Goal: Task Accomplishment & Management: Use online tool/utility

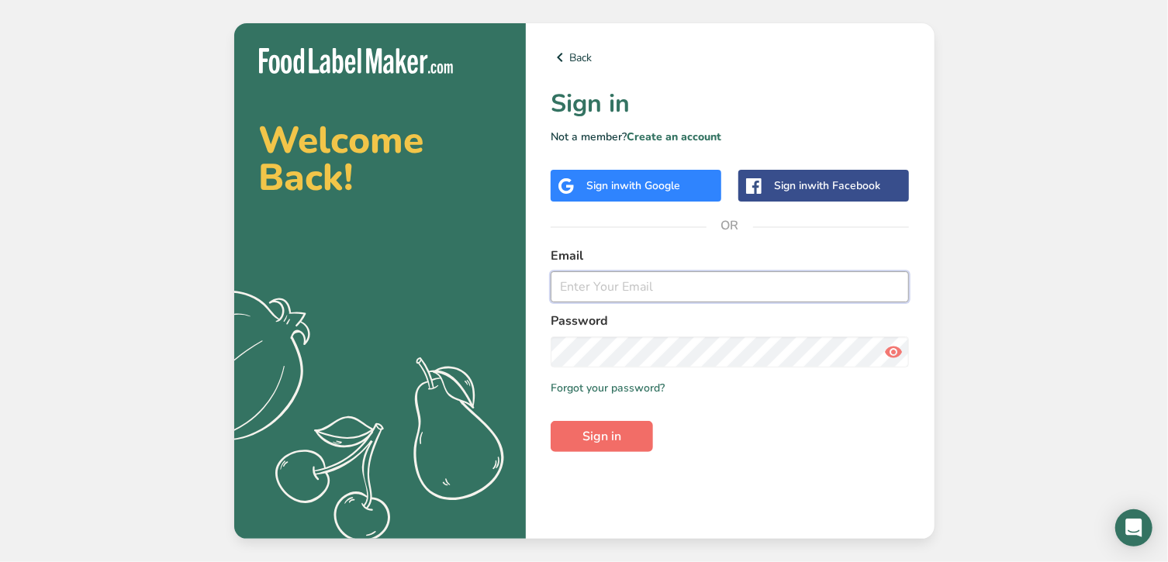
type input "amara@timefordinner.com"
click at [616, 432] on span "Sign in" at bounding box center [601, 436] width 39 height 19
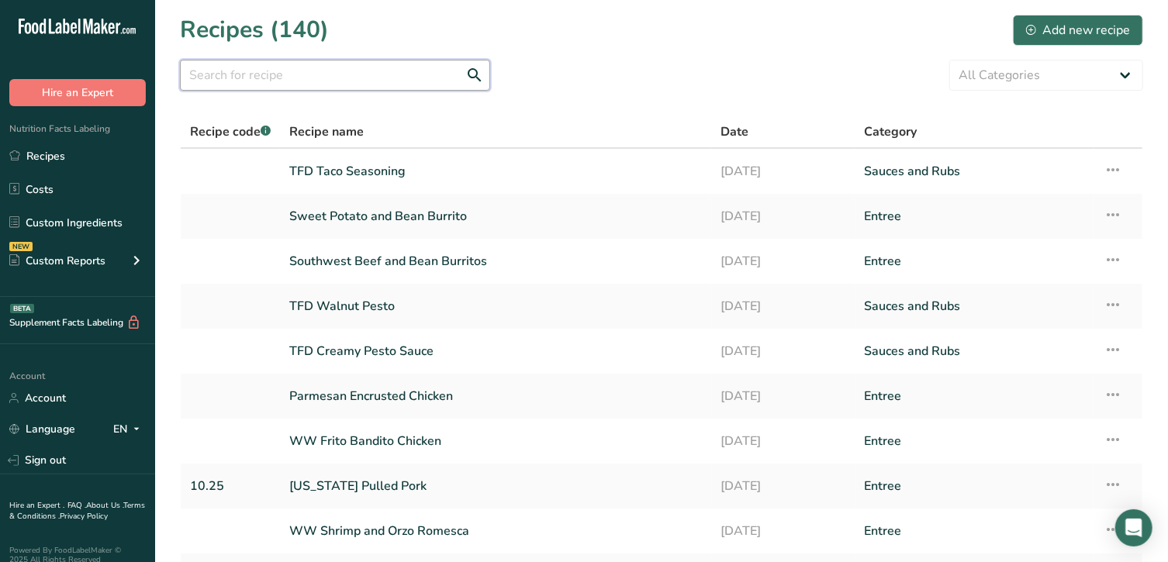
click at [303, 77] on input "text" at bounding box center [335, 75] width 310 height 31
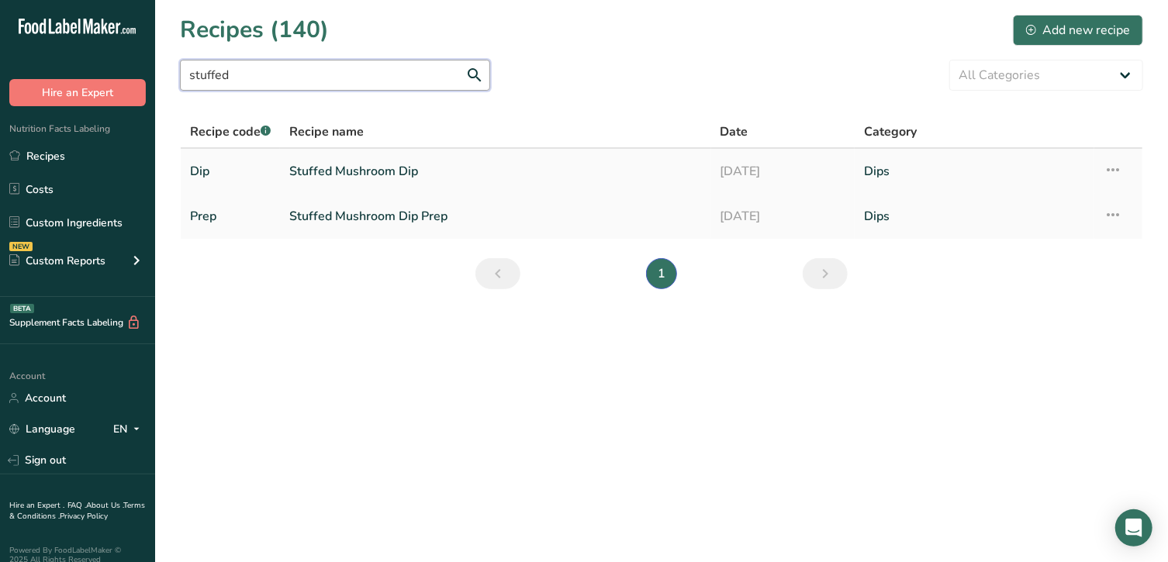
type input "stuffed"
click at [348, 170] on link "Stuffed Mushroom Dip" at bounding box center [495, 171] width 413 height 33
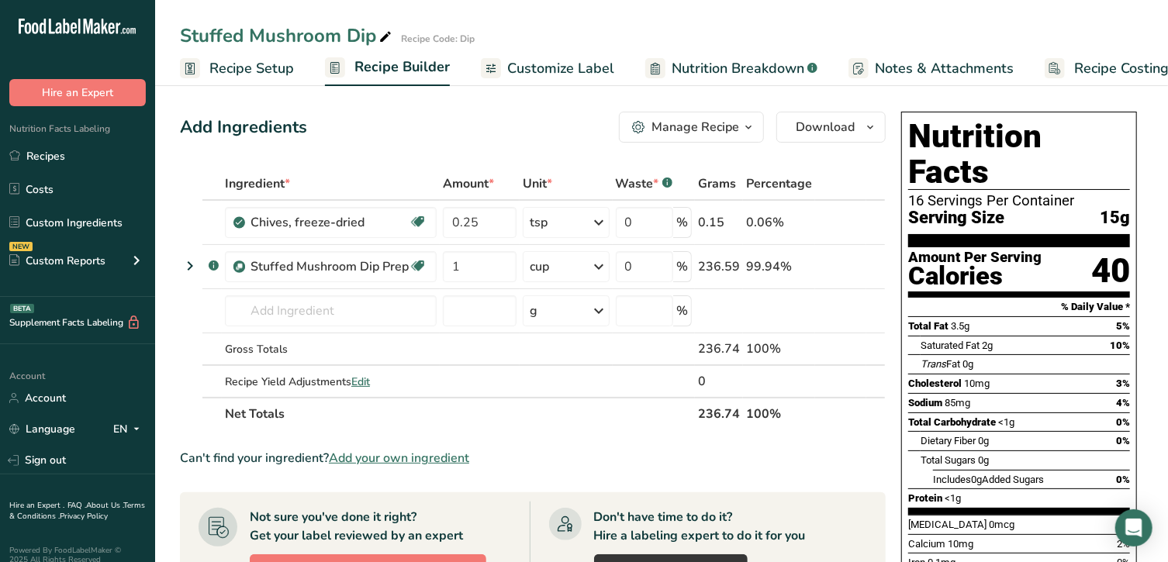
click at [243, 84] on link "Recipe Setup" at bounding box center [237, 68] width 114 height 35
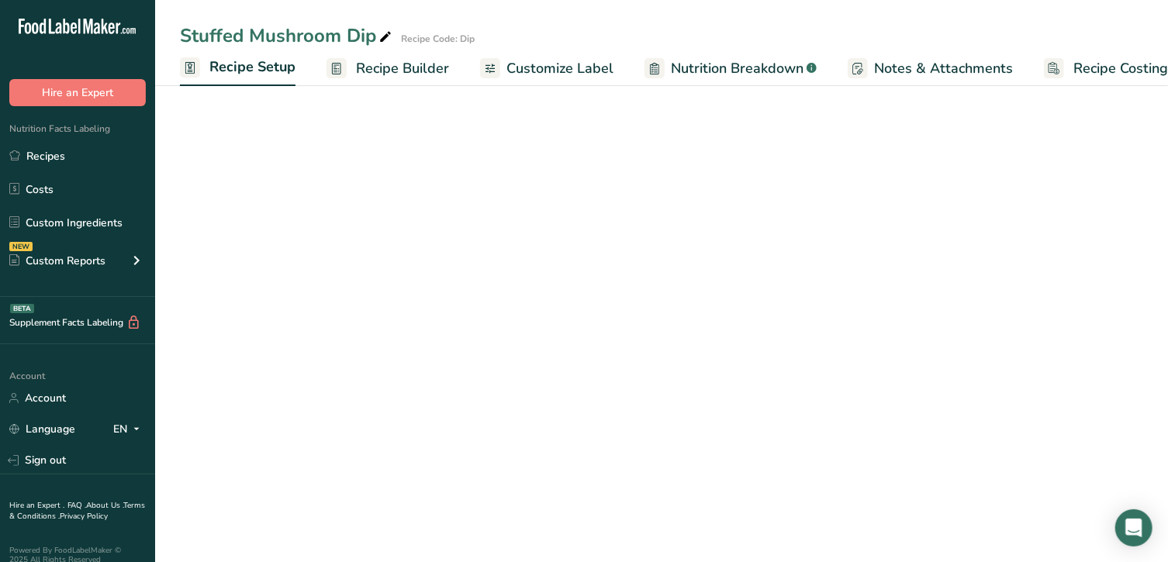
scroll to position [0, 5]
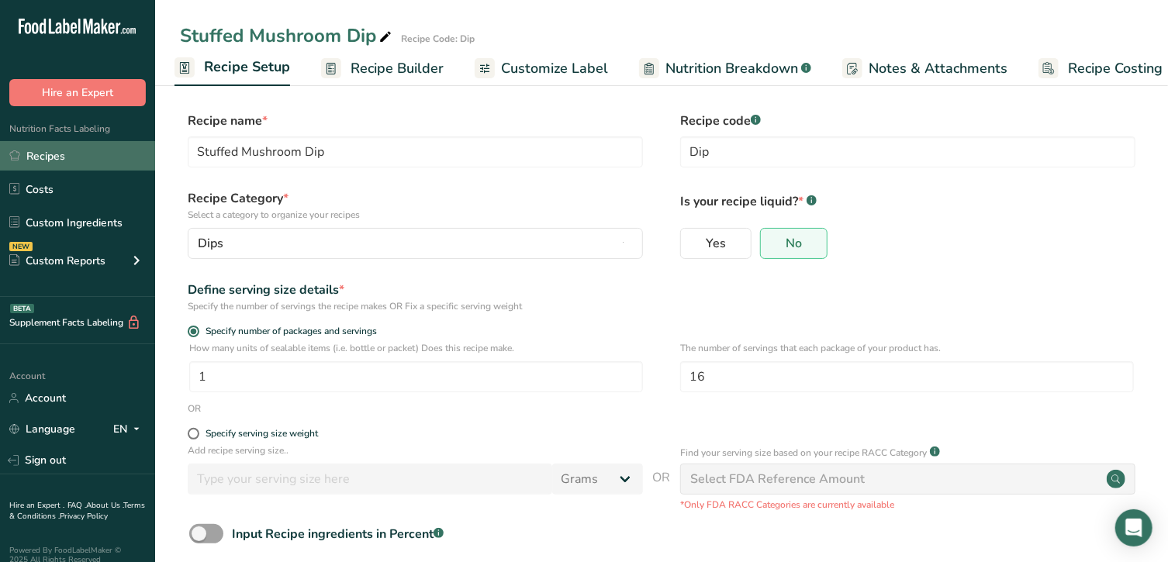
click at [54, 157] on link "Recipes" at bounding box center [77, 155] width 155 height 29
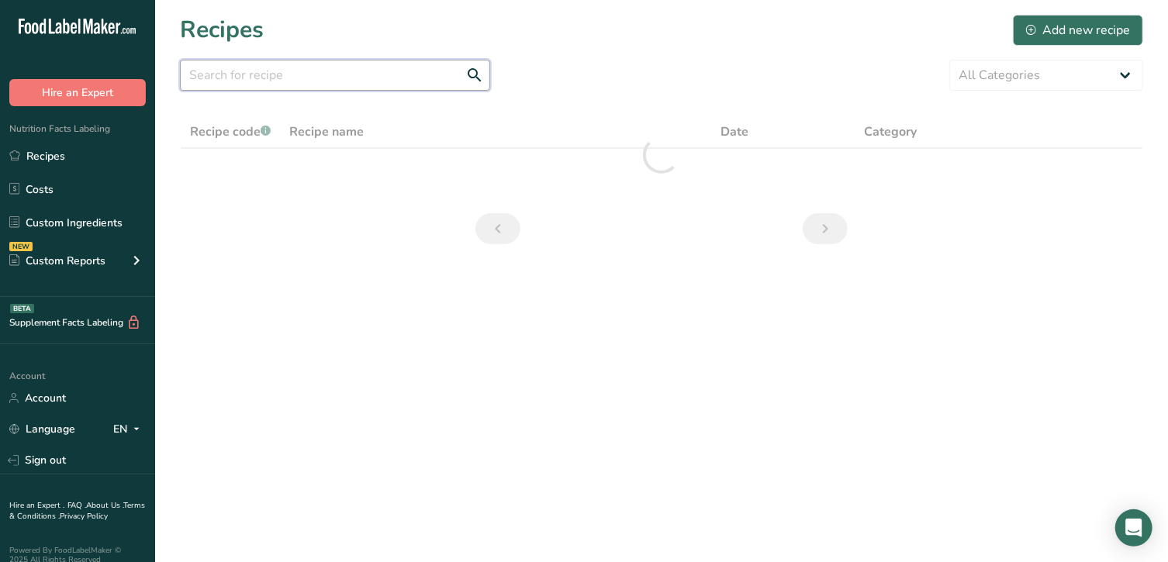
click at [281, 78] on input "text" at bounding box center [335, 75] width 310 height 31
type input "b"
type input "c"
